Goal: Task Accomplishment & Management: Use online tool/utility

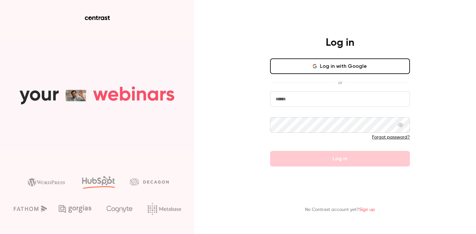
click at [309, 92] on input "email" at bounding box center [340, 99] width 140 height 16
type input "**********"
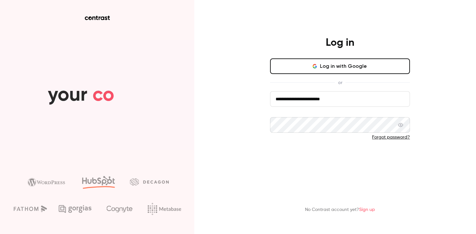
click at [328, 155] on button "Log in" at bounding box center [340, 159] width 140 height 16
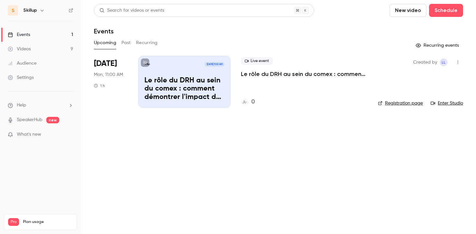
click at [124, 40] on button "Past" at bounding box center [125, 43] width 9 height 10
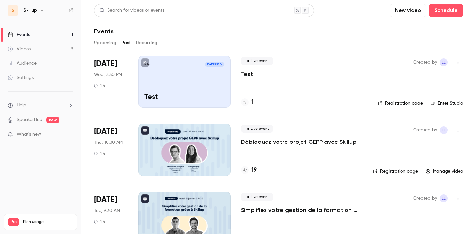
click at [264, 146] on div "Live event Débloquez votre projet GEPP avec Skillup 19" at bounding box center [302, 149] width 122 height 52
click at [272, 142] on p "Débloquez votre projet GEPP avec Skillup" at bounding box center [299, 142] width 116 height 8
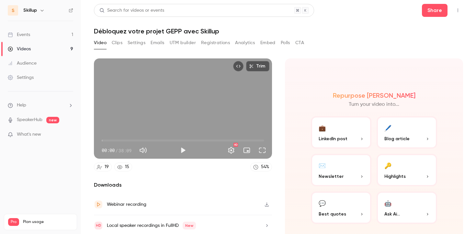
click at [207, 44] on button "Registrations" at bounding box center [215, 43] width 29 height 10
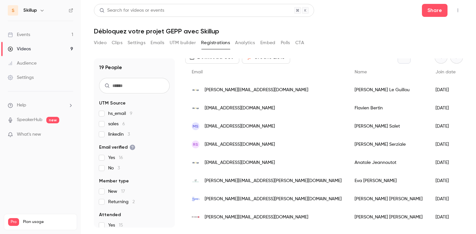
click at [248, 42] on button "Analytics" at bounding box center [245, 43] width 20 height 10
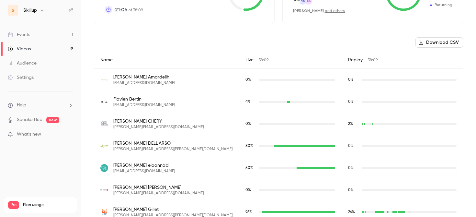
scroll to position [154, 0]
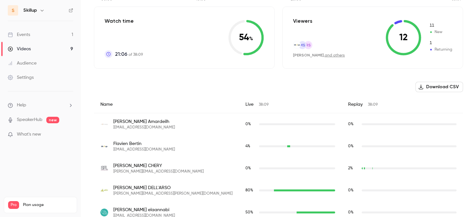
click at [429, 86] on button "Download CSV" at bounding box center [440, 87] width 48 height 10
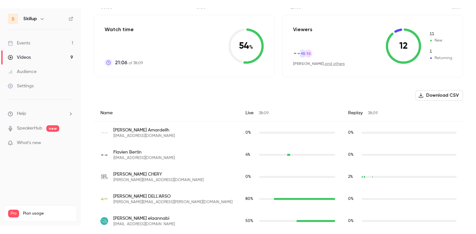
scroll to position [0, 0]
